Goal: Find specific page/section: Find specific page/section

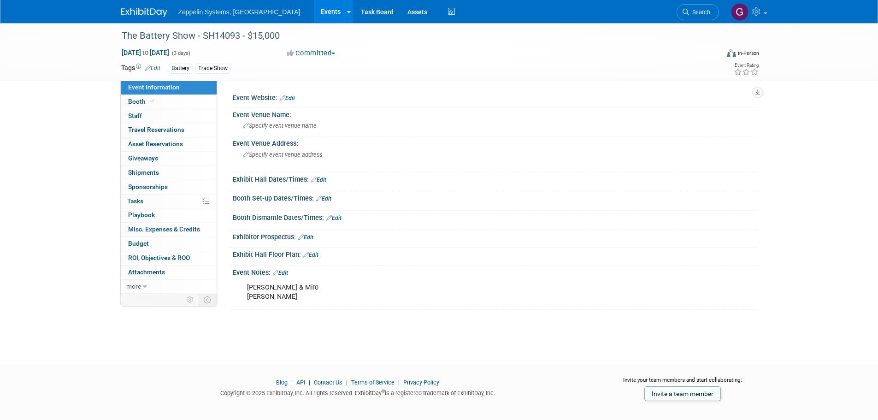
click at [314, 10] on link "Events" at bounding box center [331, 11] width 34 height 23
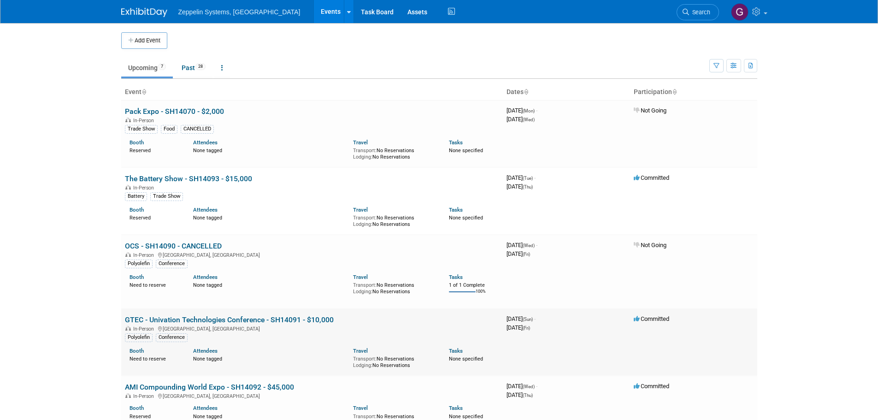
scroll to position [92, 0]
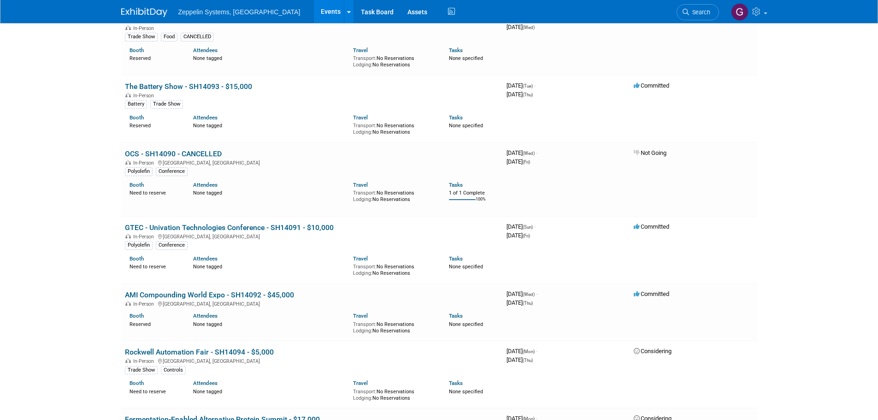
click at [212, 290] on link "AMI Compounding World Expo - SH14092 - $45,000" at bounding box center [209, 294] width 169 height 9
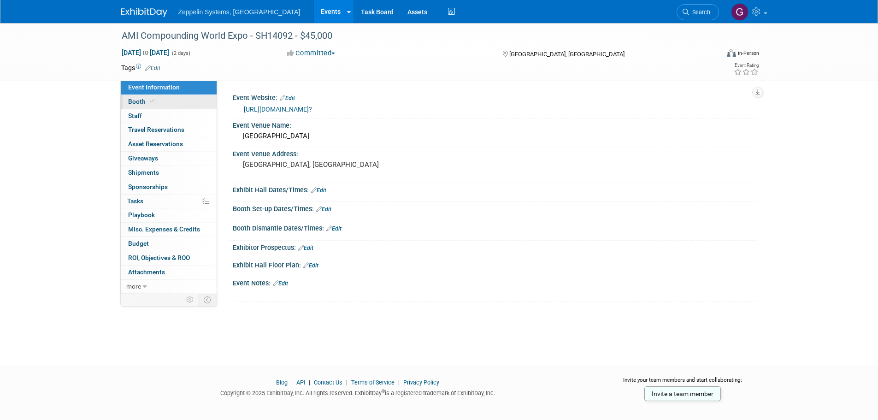
click at [152, 106] on link "Booth" at bounding box center [169, 102] width 96 height 14
